Goal: Task Accomplishment & Management: Use online tool/utility

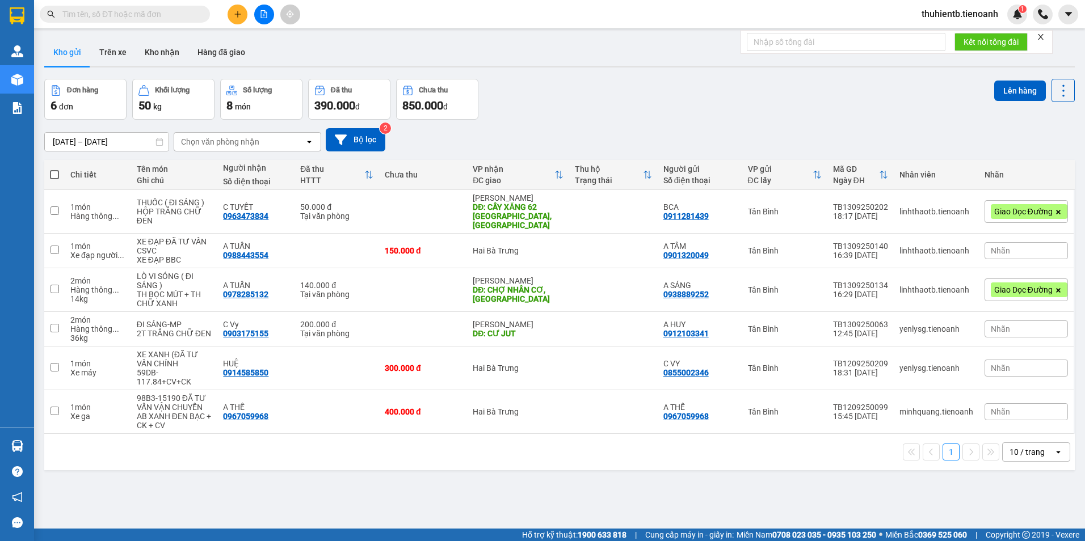
click at [151, 18] on input "text" at bounding box center [129, 14] width 134 height 12
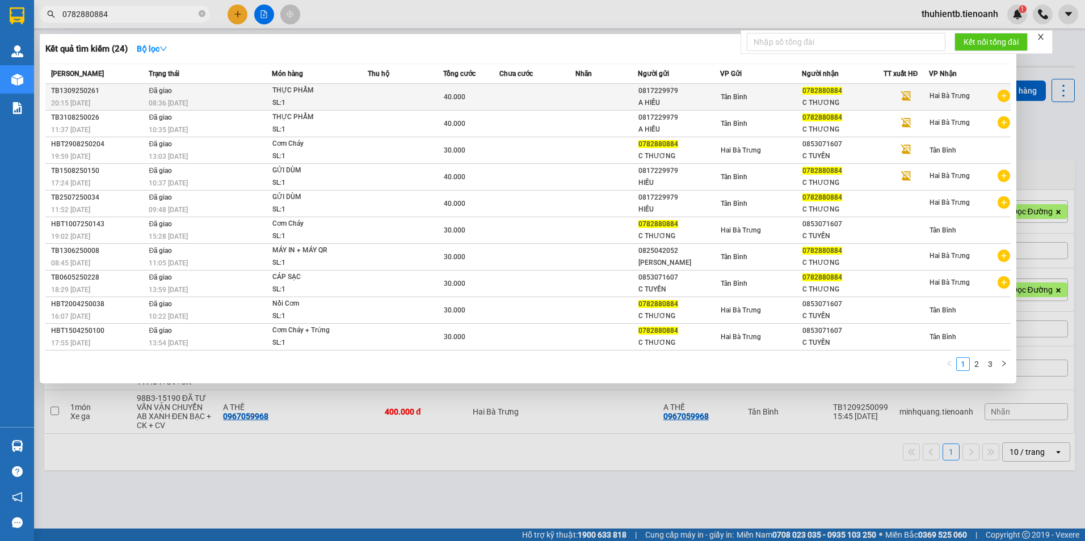
type input "0782880884"
click at [219, 94] on td "Đã giao 08:36 [DATE]" at bounding box center [209, 97] width 126 height 27
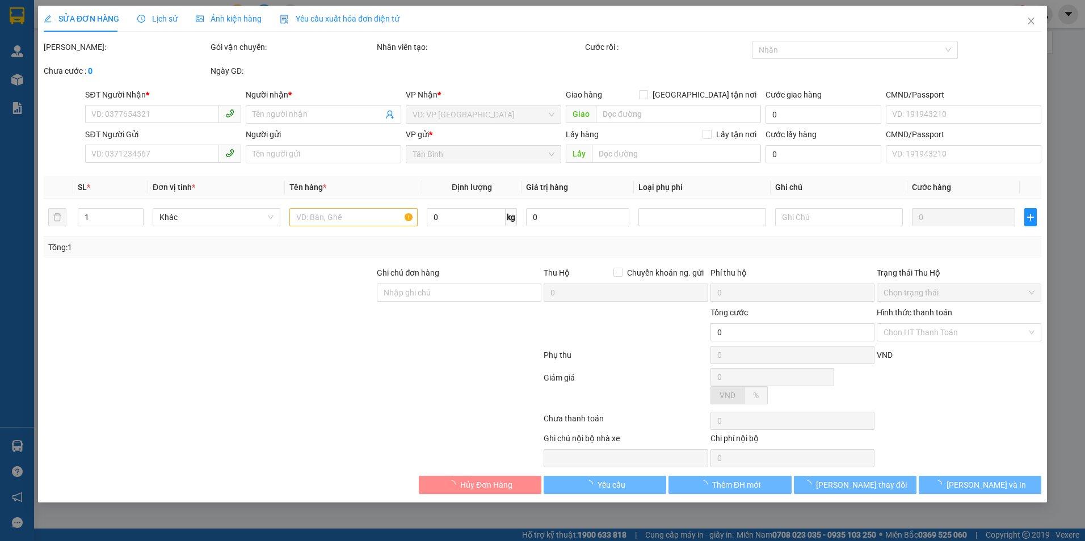
type input "0782880884"
type input "C THƯƠNG"
type input "0817229979"
type input "A HIẾU"
type input "40.000"
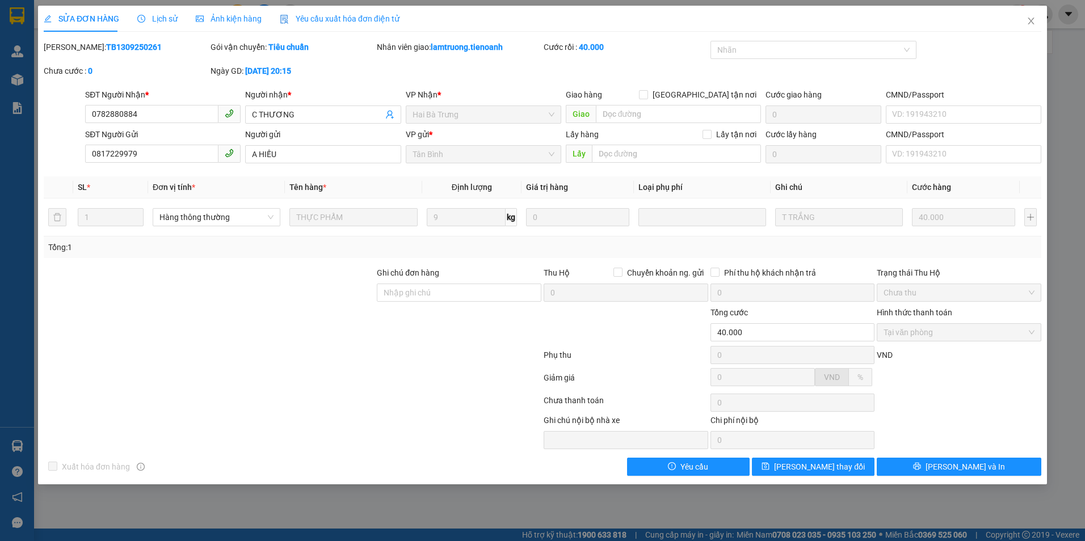
click at [165, 24] on div "Lịch sử" at bounding box center [157, 18] width 40 height 12
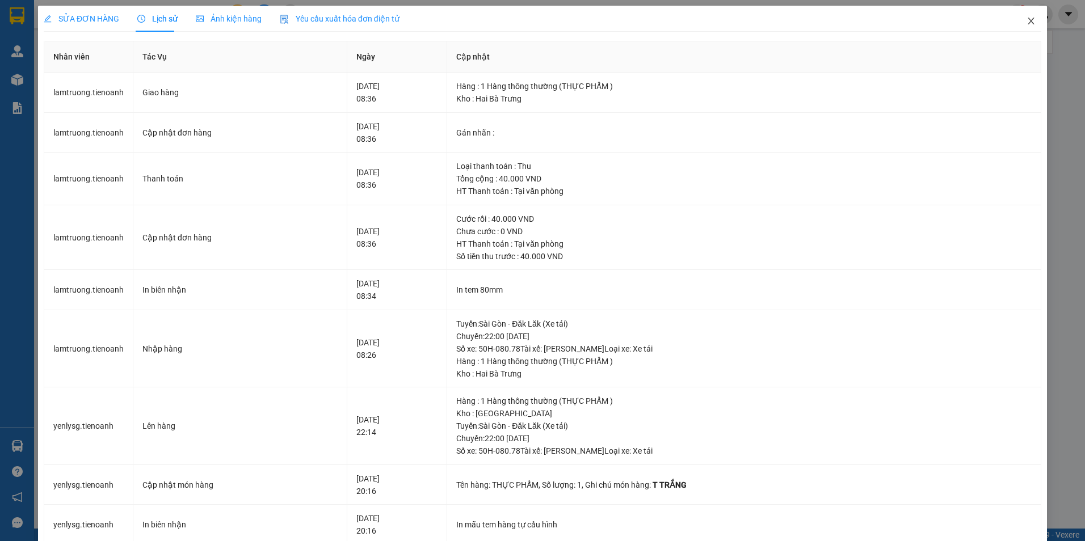
click at [1028, 23] on span "Close" at bounding box center [1031, 22] width 32 height 32
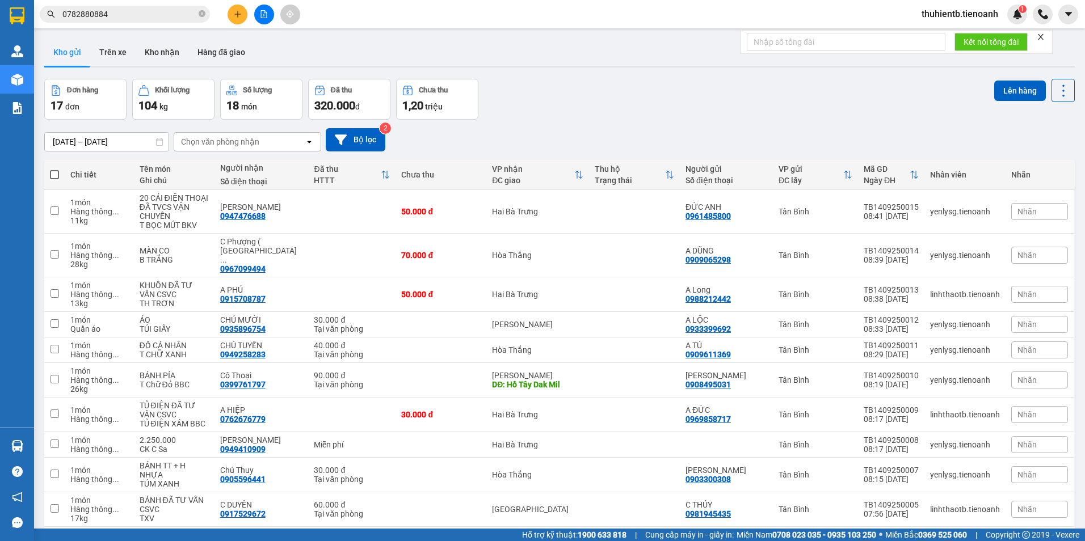
click at [158, 9] on input "0782880884" at bounding box center [129, 14] width 134 height 12
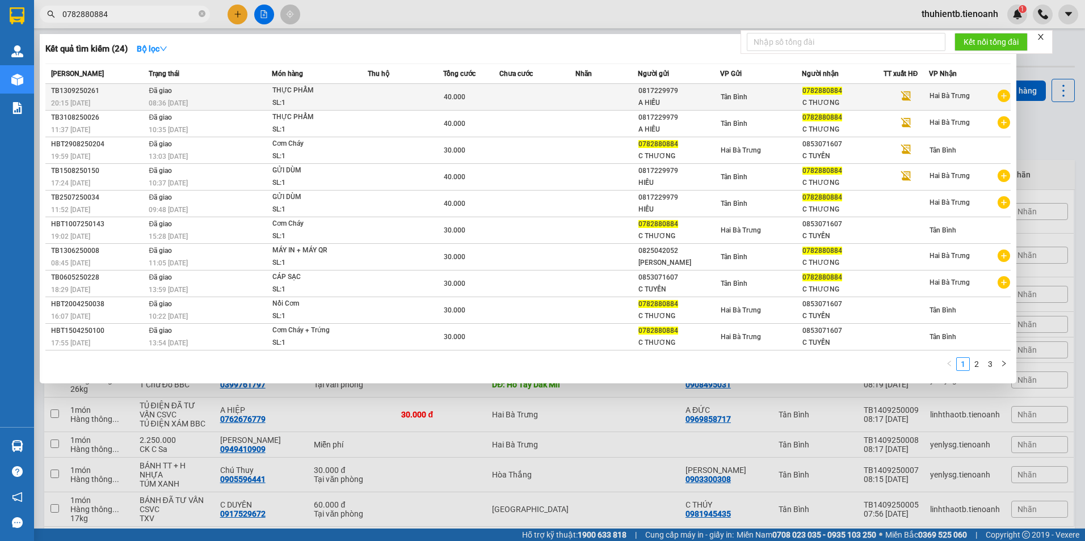
click at [224, 102] on div "08:36 [DATE]" at bounding box center [210, 103] width 123 height 12
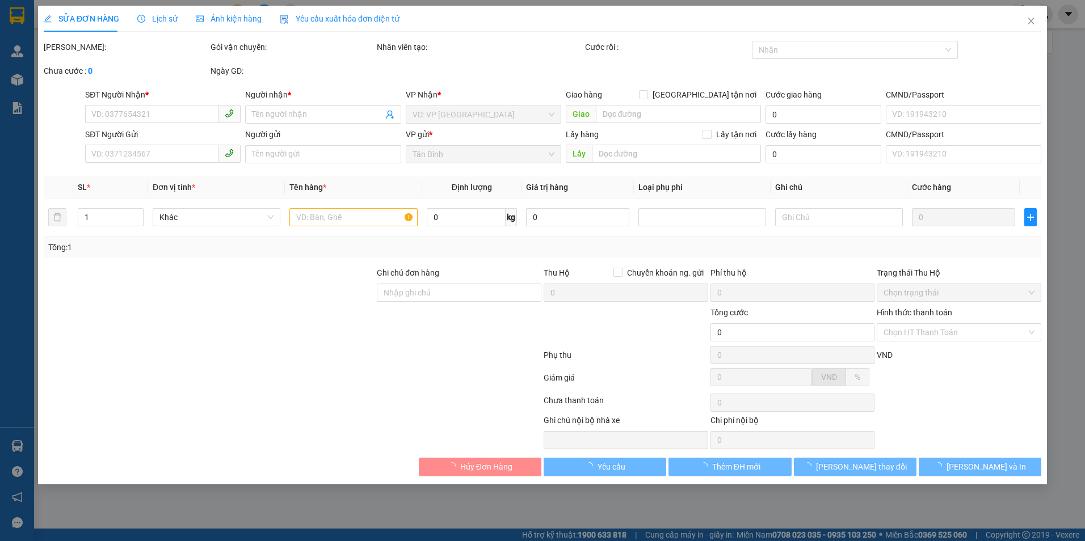
click at [157, 23] on span "Lịch sử" at bounding box center [157, 18] width 40 height 9
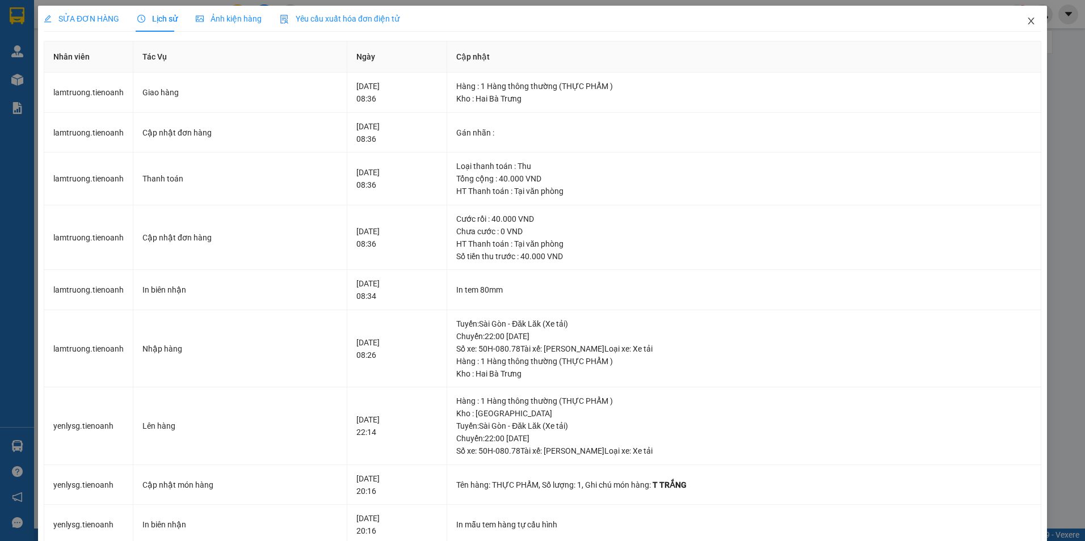
click at [1027, 20] on icon "close" at bounding box center [1031, 20] width 9 height 9
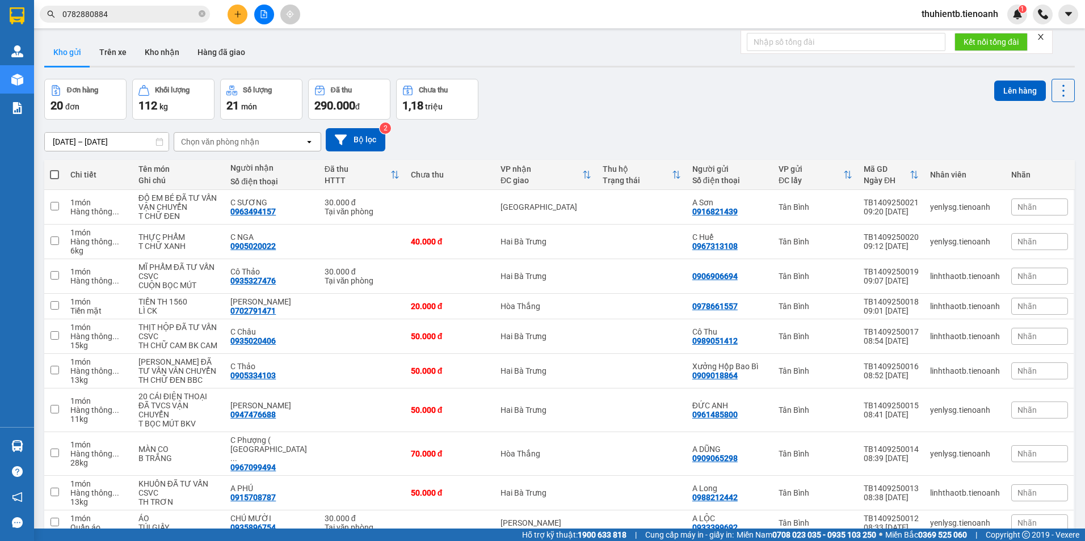
click at [155, 17] on input "0782880884" at bounding box center [129, 14] width 134 height 12
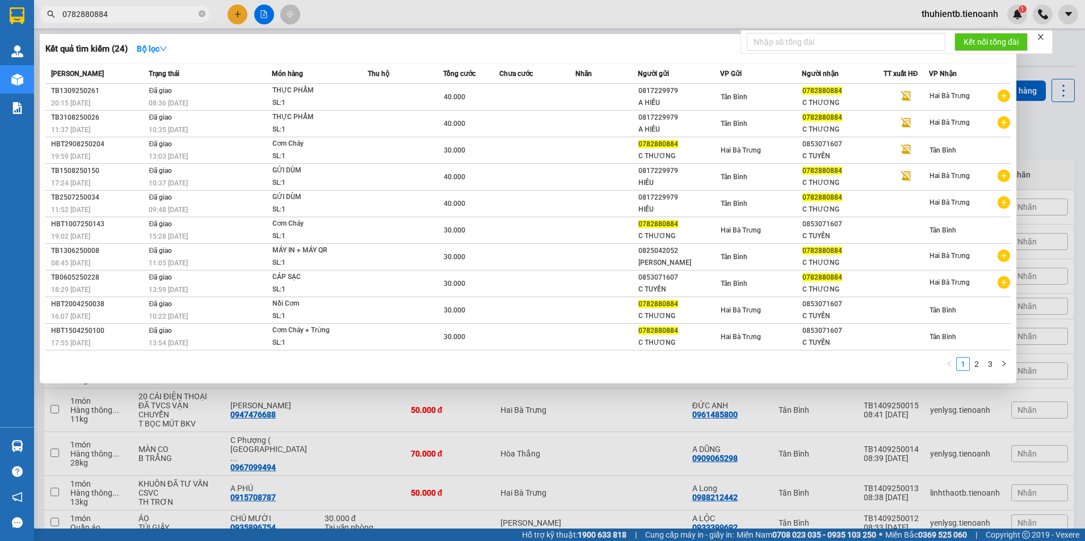
click at [155, 17] on input "0782880884" at bounding box center [129, 14] width 134 height 12
paste input "9477877"
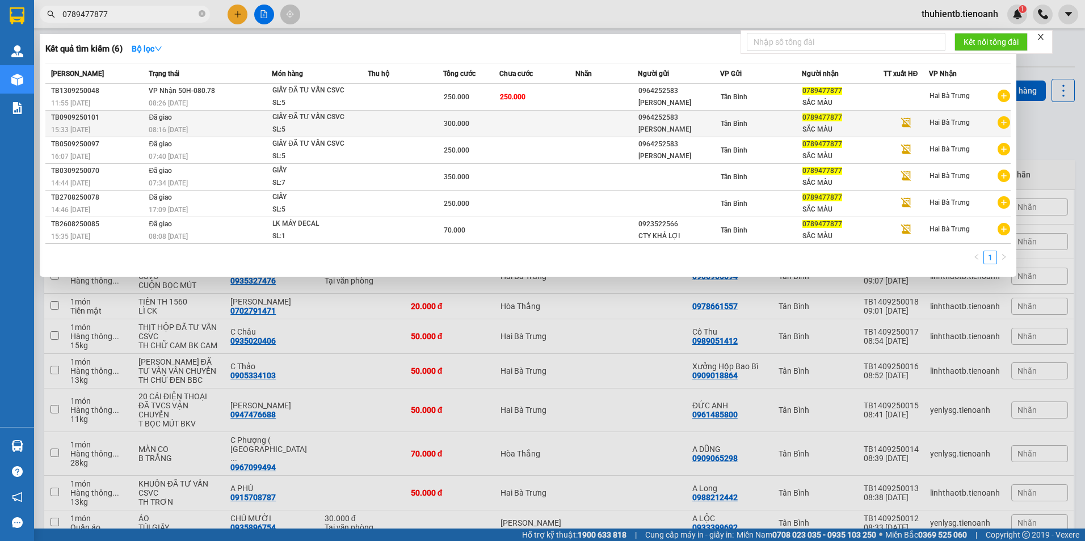
type input "0789477877"
click at [418, 111] on td at bounding box center [405, 124] width 75 height 27
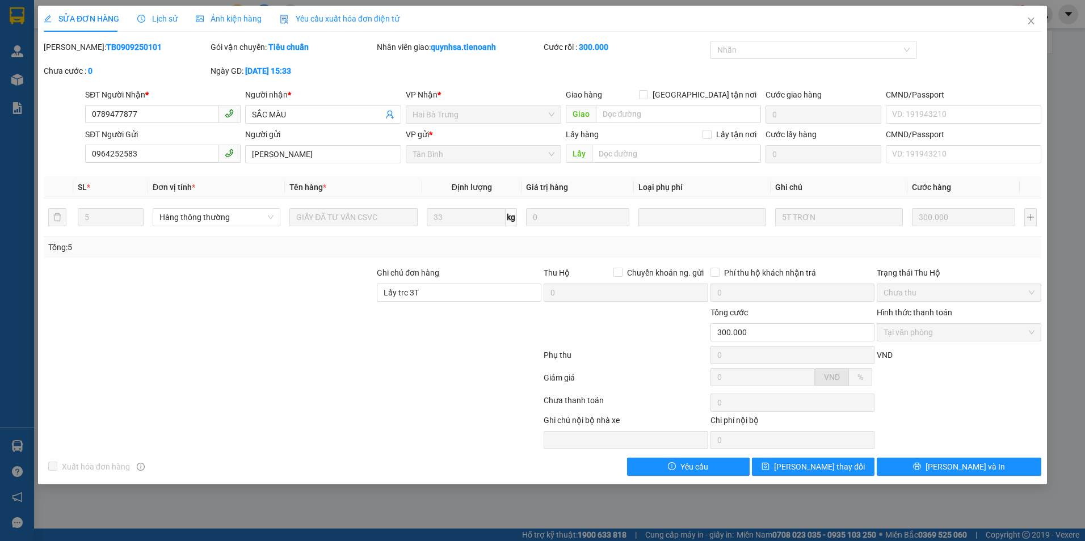
click at [1038, 16] on span "Close" at bounding box center [1031, 22] width 32 height 32
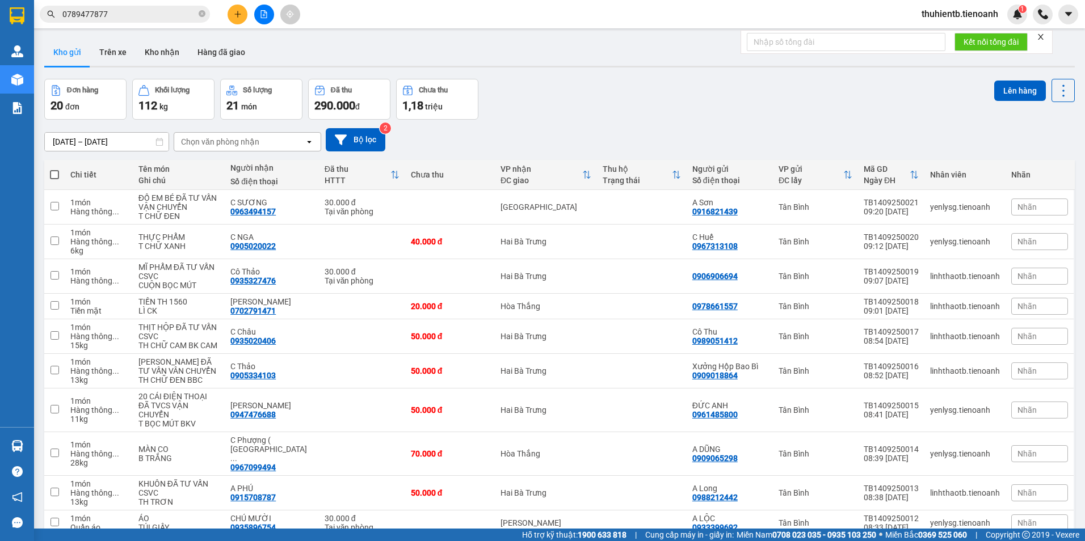
click at [120, 13] on input "0789477877" at bounding box center [129, 14] width 134 height 12
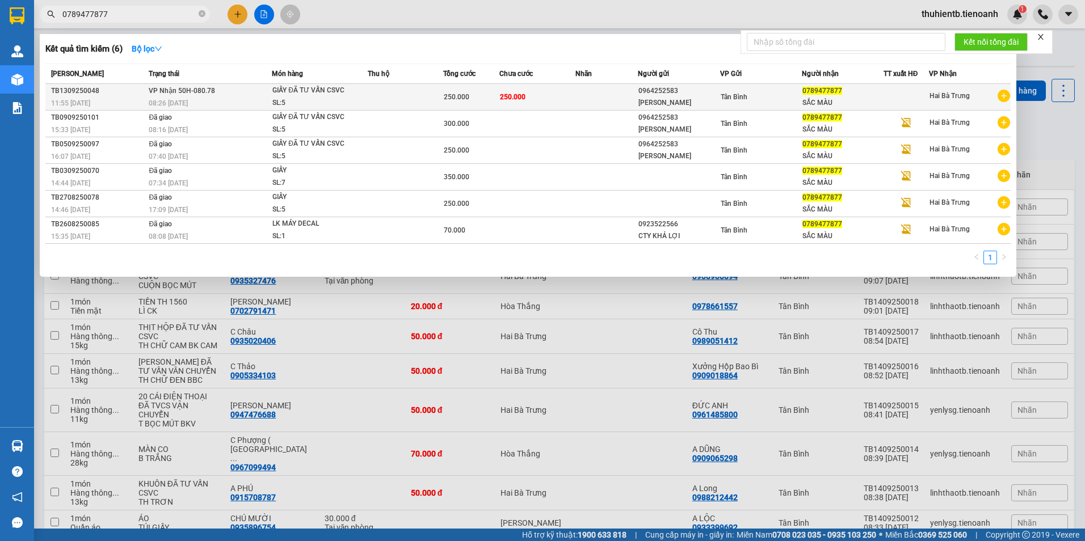
click at [281, 94] on div "GIẤY ĐÃ TƯ VẤN CSVC" at bounding box center [314, 91] width 85 height 12
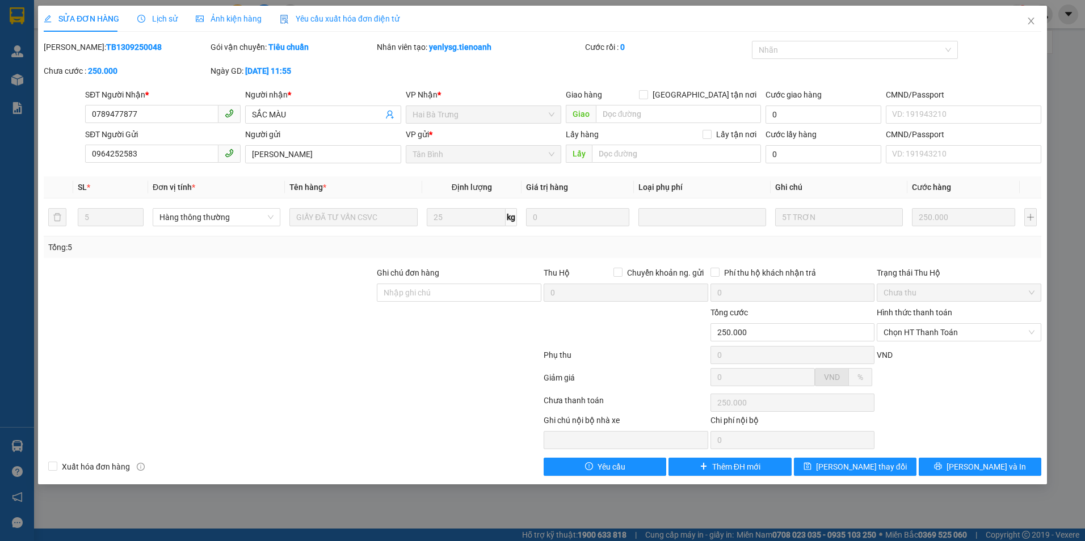
click at [160, 17] on span "Lịch sử" at bounding box center [157, 18] width 40 height 9
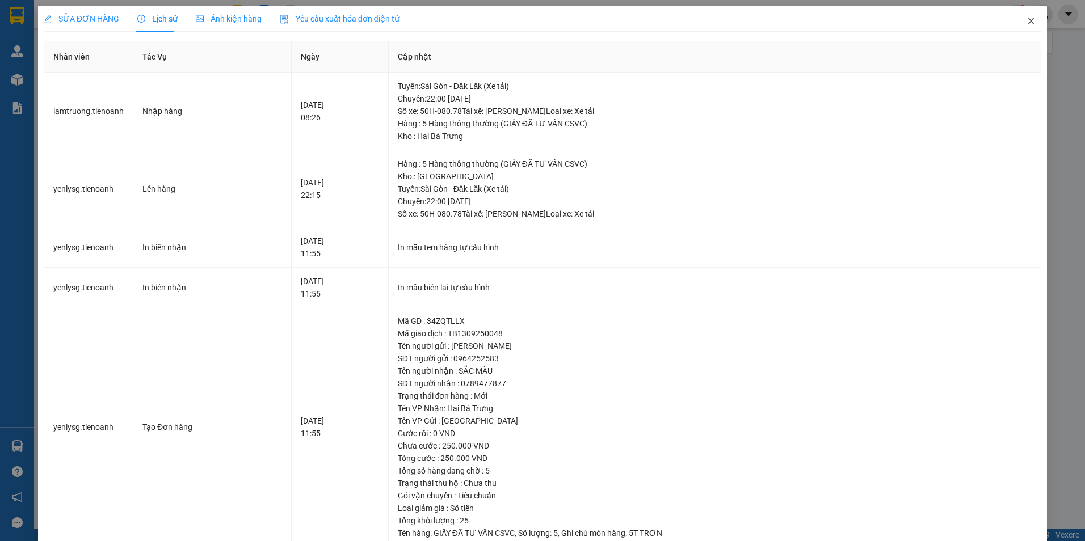
click at [1020, 14] on span "Close" at bounding box center [1031, 22] width 32 height 32
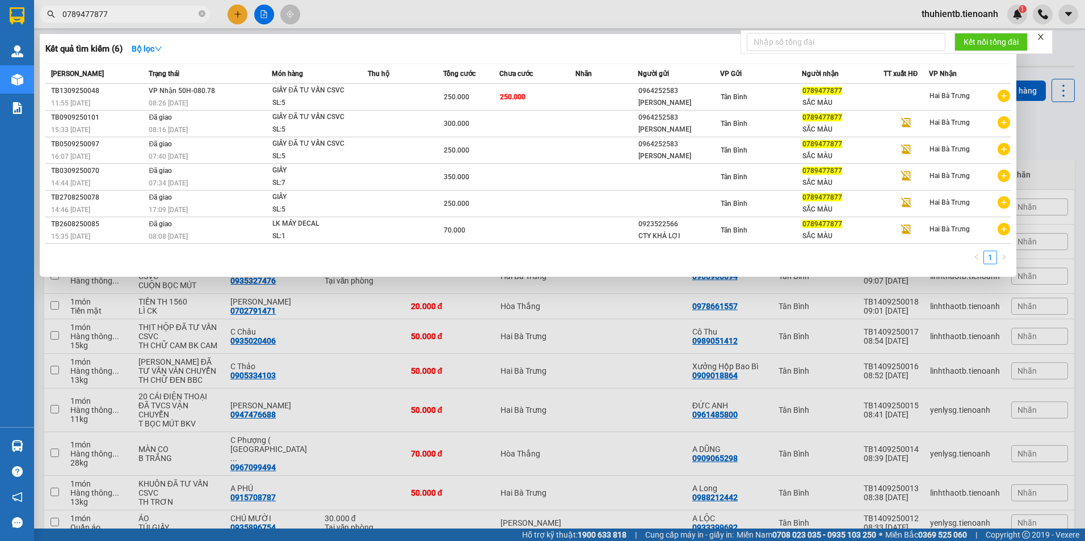
click at [120, 16] on input "0789477877" at bounding box center [129, 14] width 134 height 12
click at [470, 109] on td "250.000" at bounding box center [471, 97] width 57 height 27
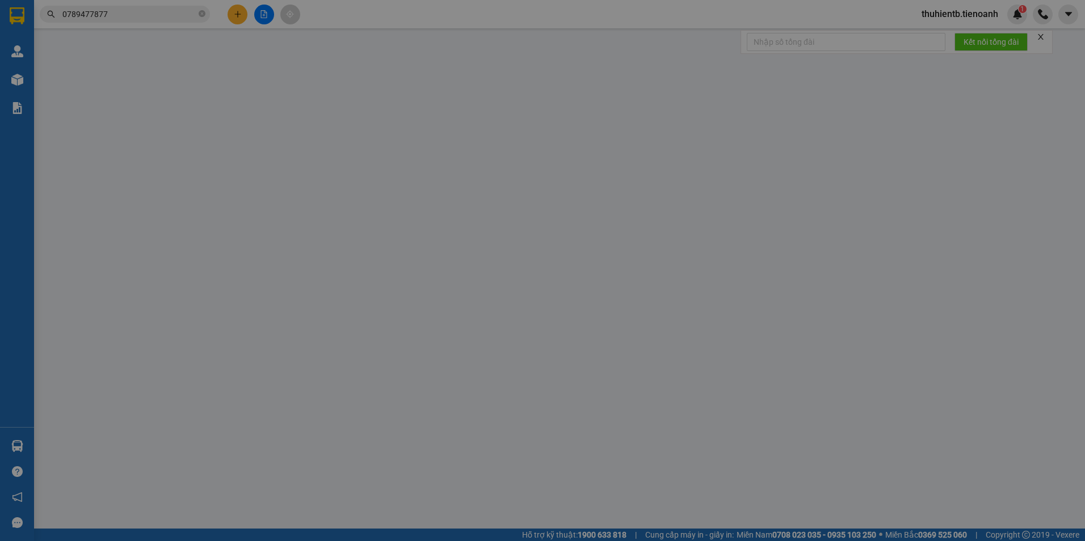
type input "0789477877"
type input "SẮC MÀU"
type input "0964252583"
type input "[PERSON_NAME]"
type input "250.000"
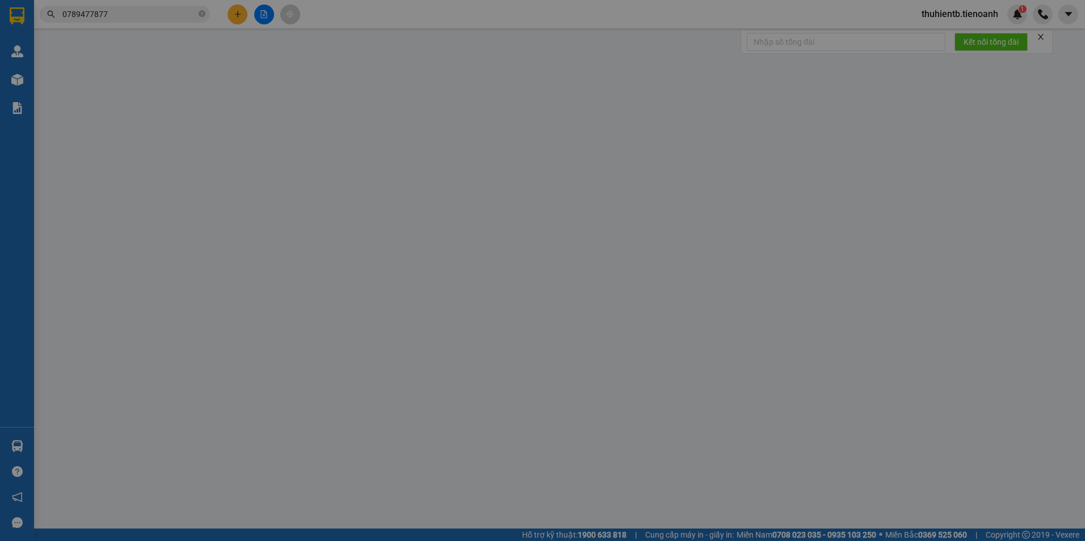
type input "250.000"
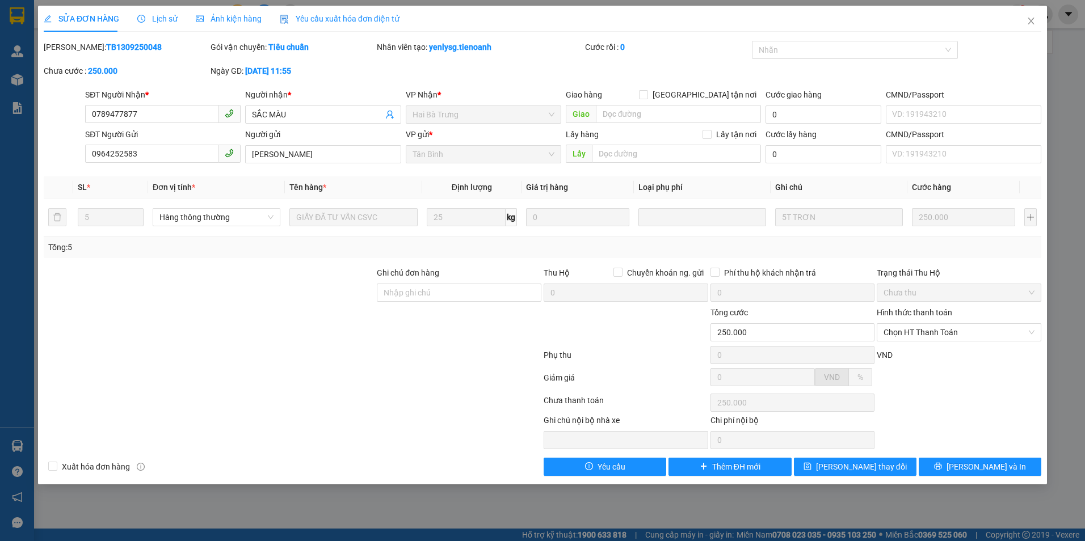
click at [169, 21] on span "Lịch sử" at bounding box center [157, 18] width 40 height 9
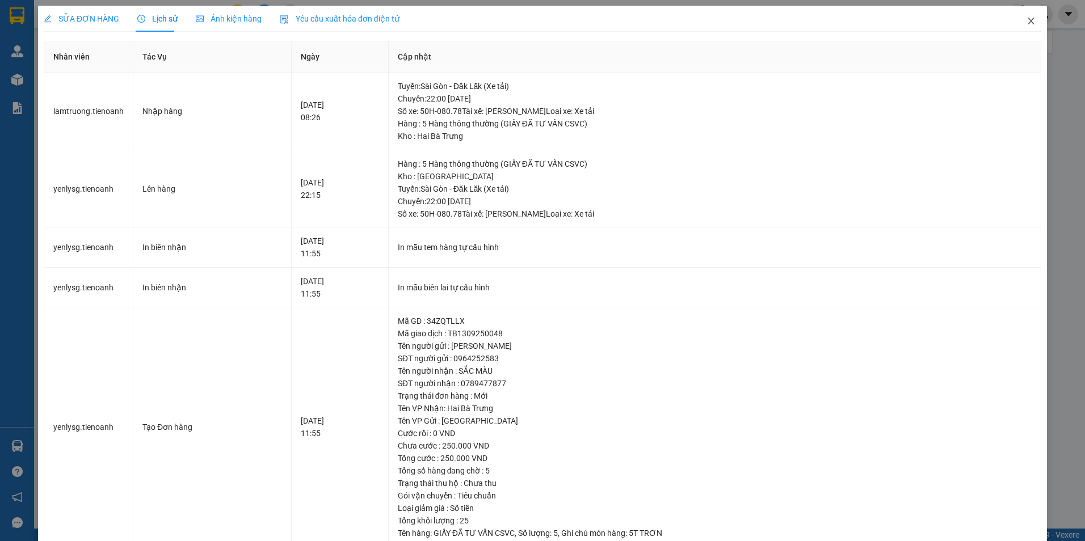
click at [1024, 16] on span "Close" at bounding box center [1031, 22] width 32 height 32
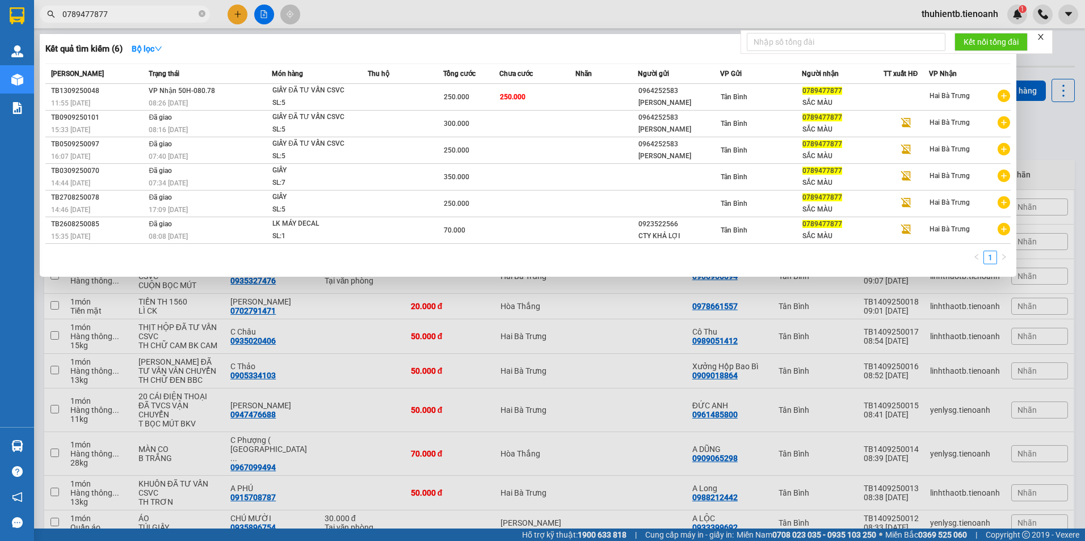
click at [110, 19] on input "0789477877" at bounding box center [129, 14] width 134 height 12
click at [145, 12] on input "0789477877" at bounding box center [129, 14] width 134 height 12
paste input "906383429"
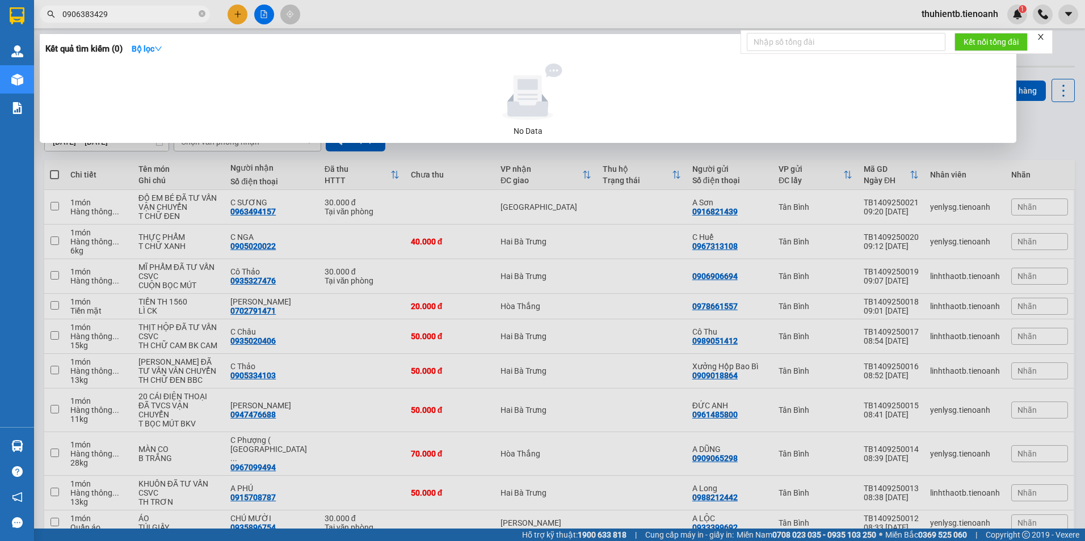
click at [68, 10] on input "0906383429" at bounding box center [129, 14] width 134 height 12
paste input "3588316"
click at [101, 18] on input "0903588316" at bounding box center [129, 14] width 134 height 12
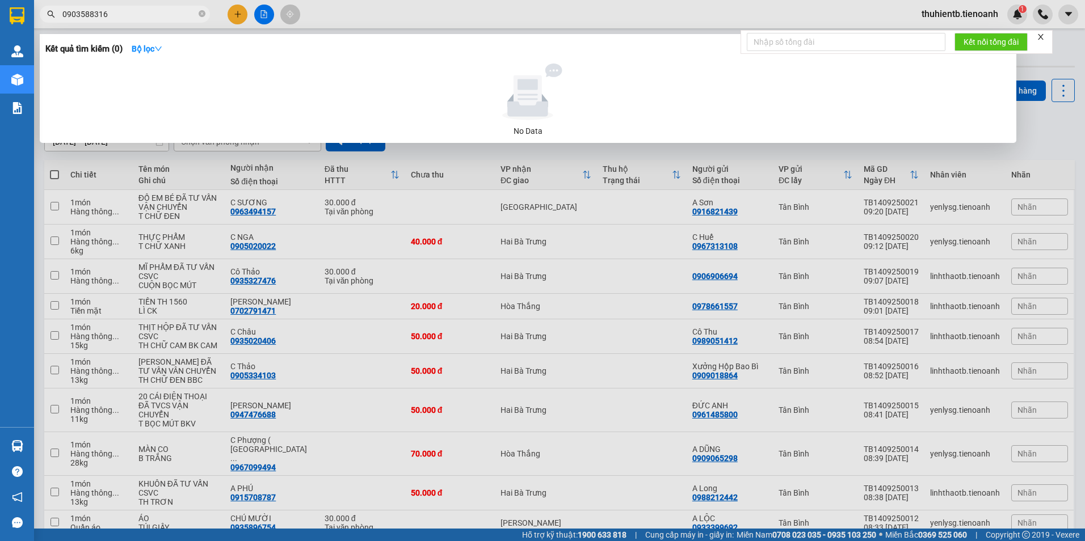
click at [129, 18] on input "0903588316" at bounding box center [129, 14] width 134 height 12
click at [128, 20] on span "0903588316" at bounding box center [125, 14] width 170 height 17
click at [140, 14] on input "0903588316" at bounding box center [129, 14] width 134 height 12
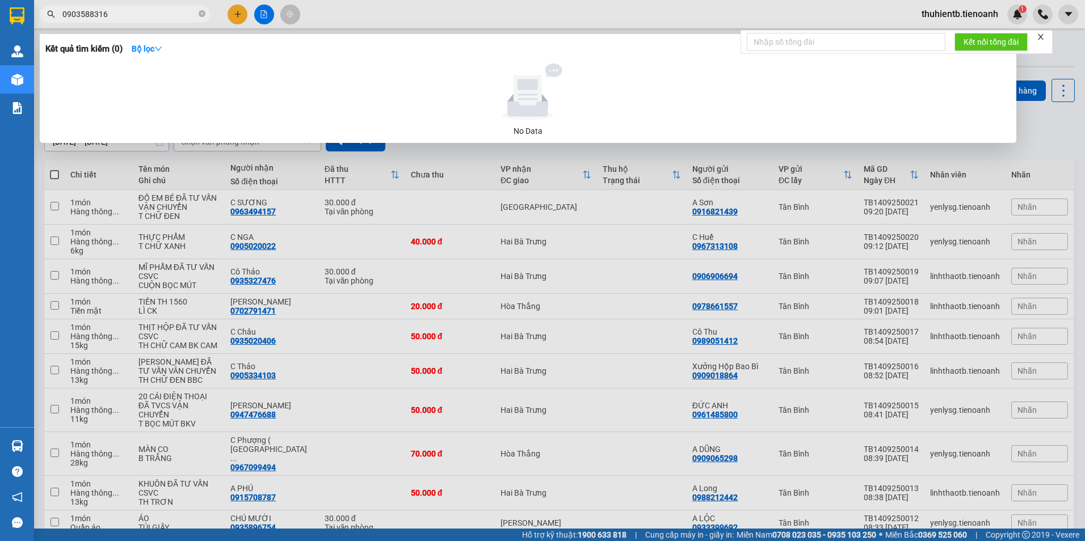
click at [140, 14] on input "0903588316" at bounding box center [129, 14] width 134 height 12
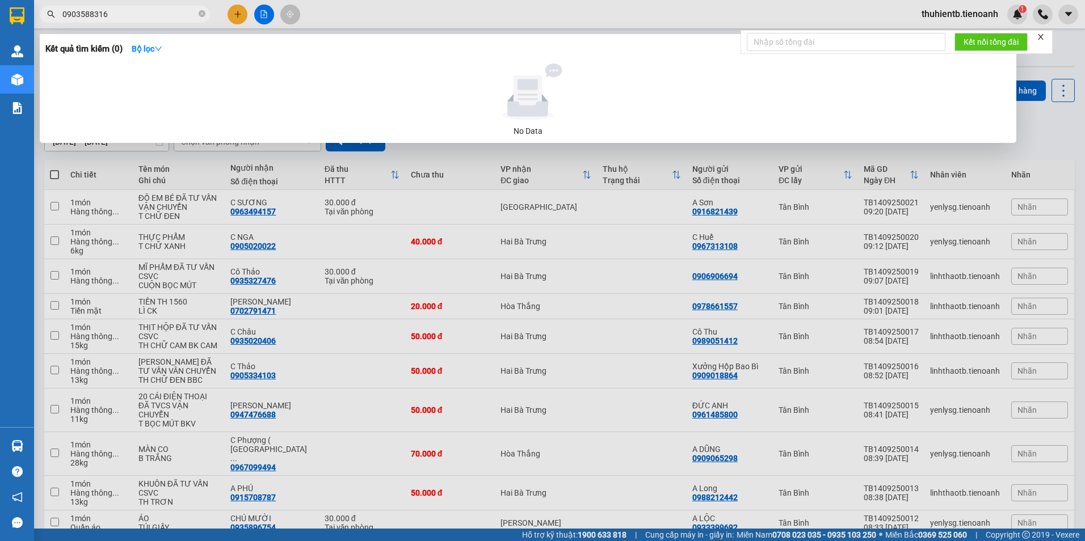
click at [140, 14] on input "0903588316" at bounding box center [129, 14] width 134 height 12
type input "0"
click at [94, 15] on input "0359164224" at bounding box center [129, 14] width 134 height 12
paste input "909827999"
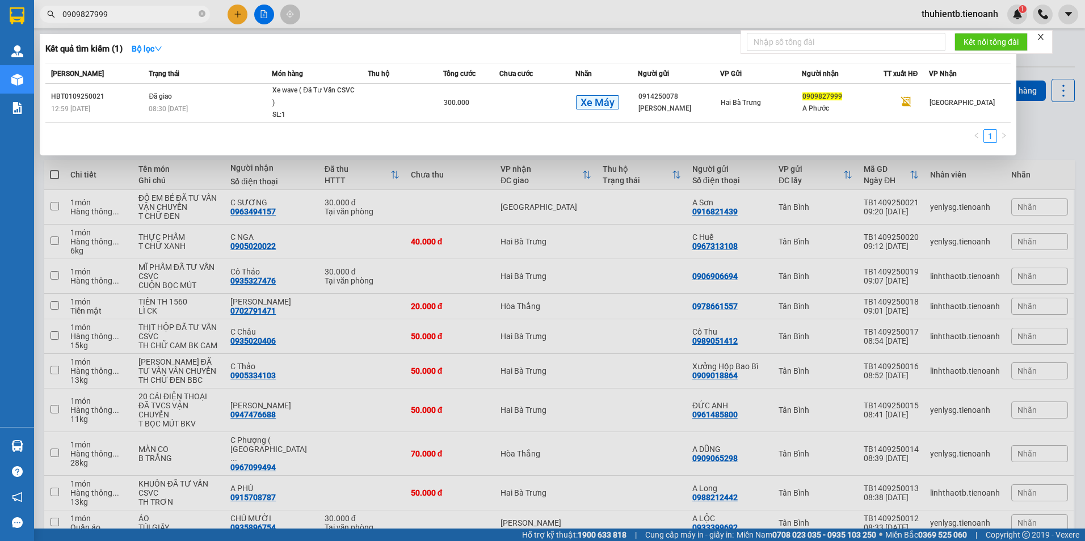
click at [85, 12] on input "0909827999" at bounding box center [129, 14] width 134 height 12
paste input "74471247"
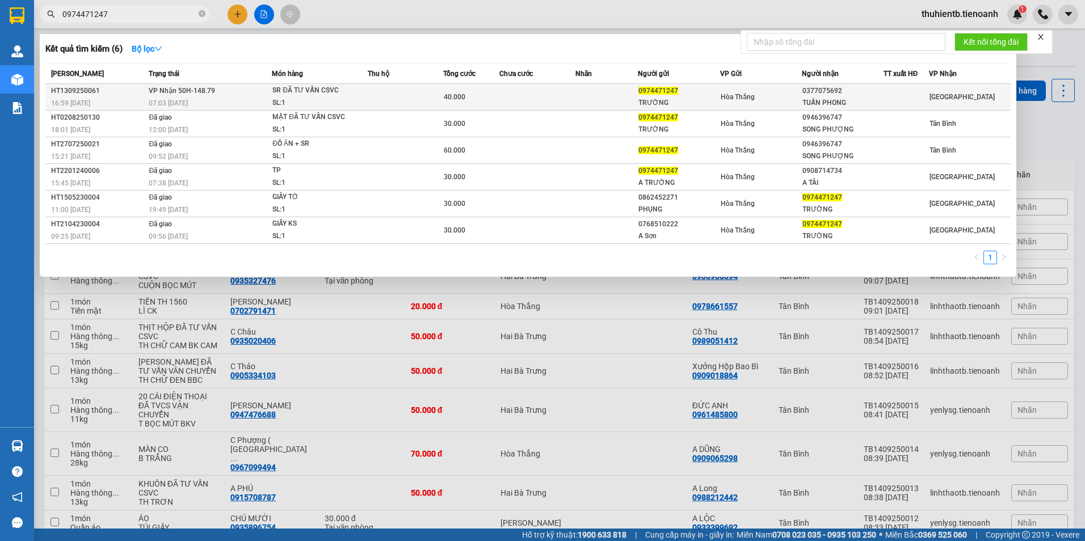
type input "0974471247"
click at [506, 106] on td at bounding box center [536, 97] width 75 height 27
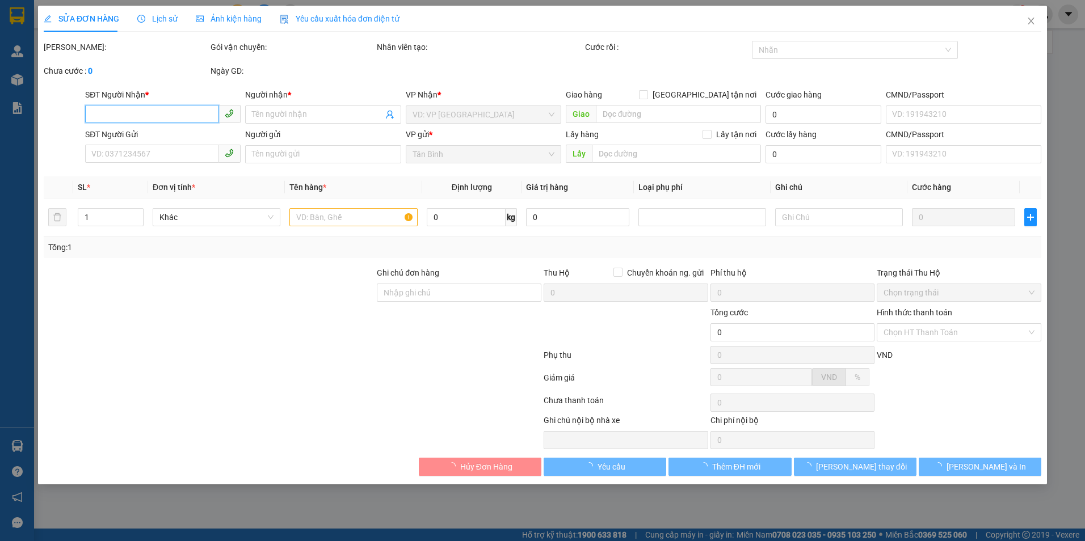
type input "0377075692"
type input "TUẤN PHONG"
type input "0974471247"
type input "TRƯỜNG"
type input "40.000"
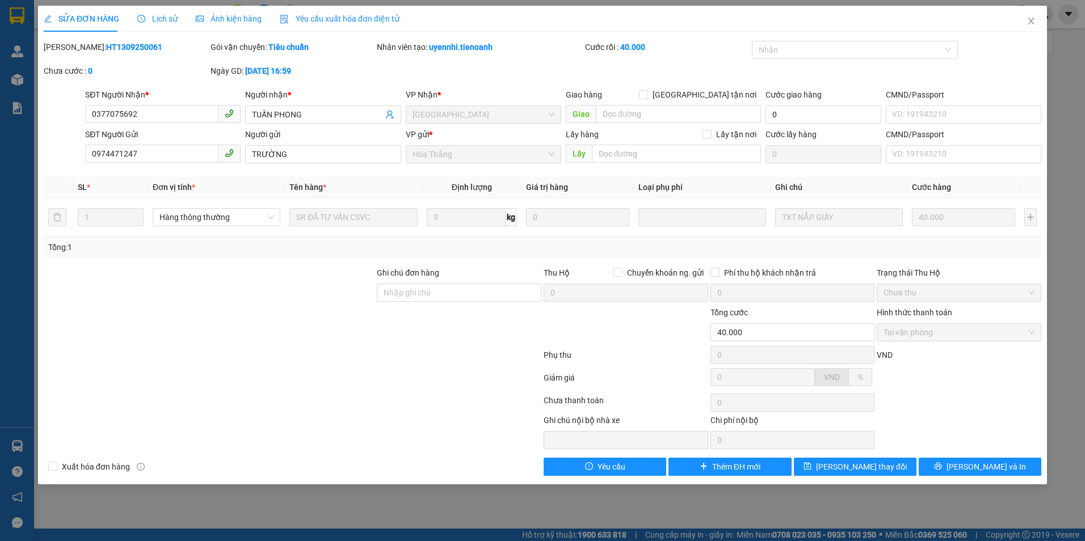
click at [157, 18] on span "Lịch sử" at bounding box center [157, 18] width 40 height 9
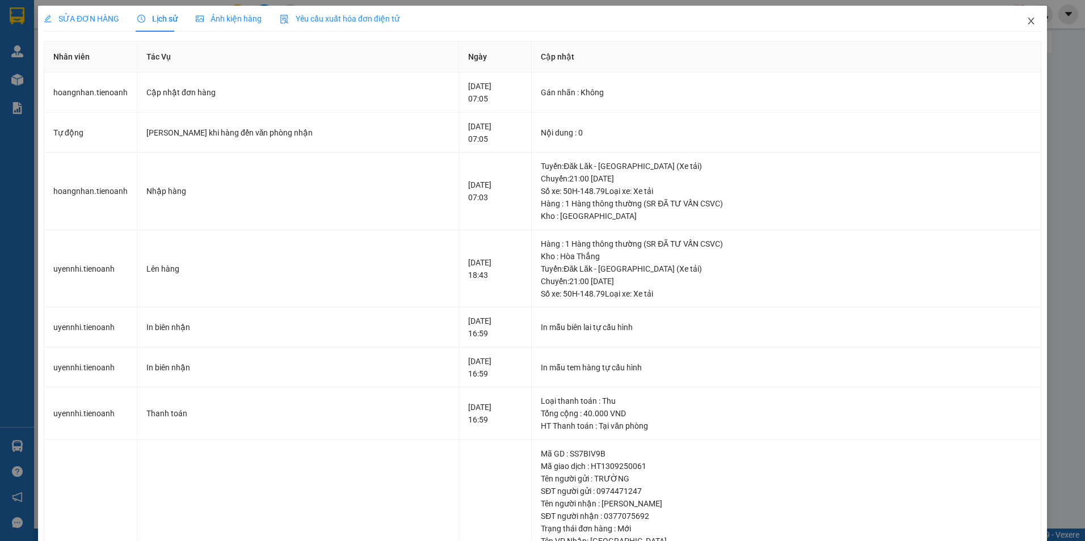
click at [1028, 22] on icon "close" at bounding box center [1031, 21] width 6 height 7
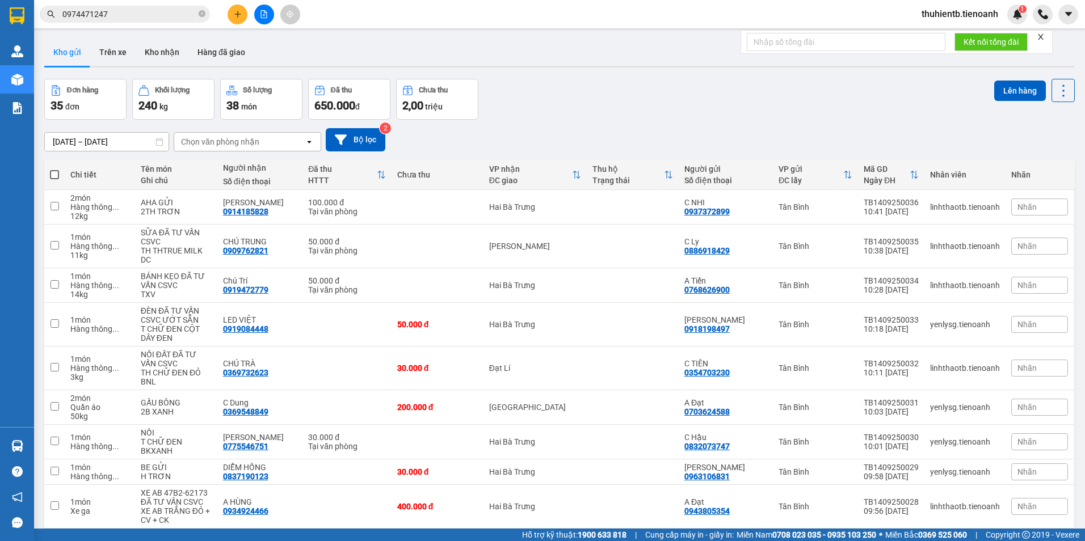
click at [128, 14] on input "0974471247" at bounding box center [129, 14] width 134 height 12
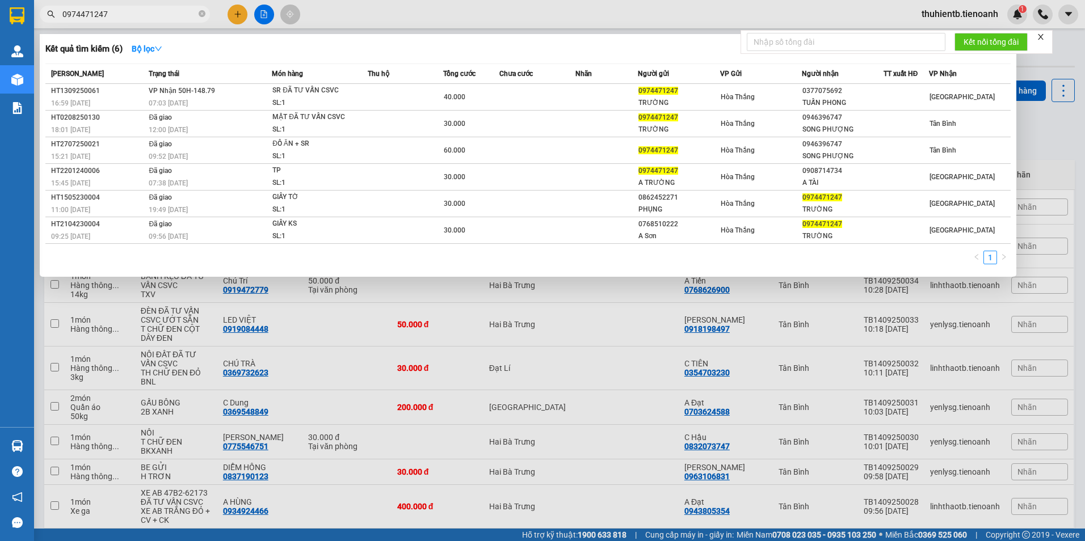
click at [95, 20] on input "0974471247" at bounding box center [129, 14] width 134 height 12
paste input "899888031"
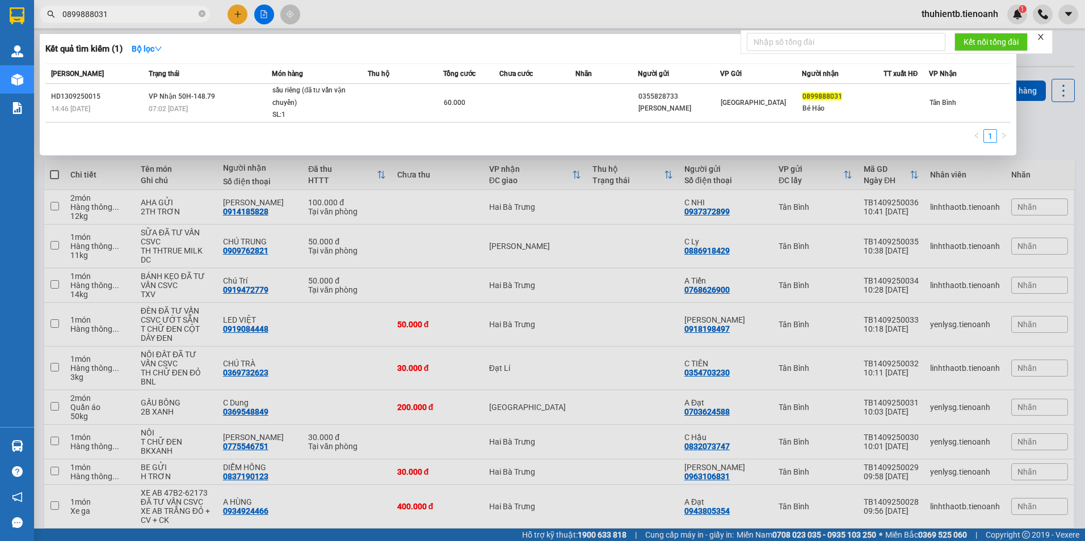
type input "0899888031"
